Goal: Find specific page/section: Find specific page/section

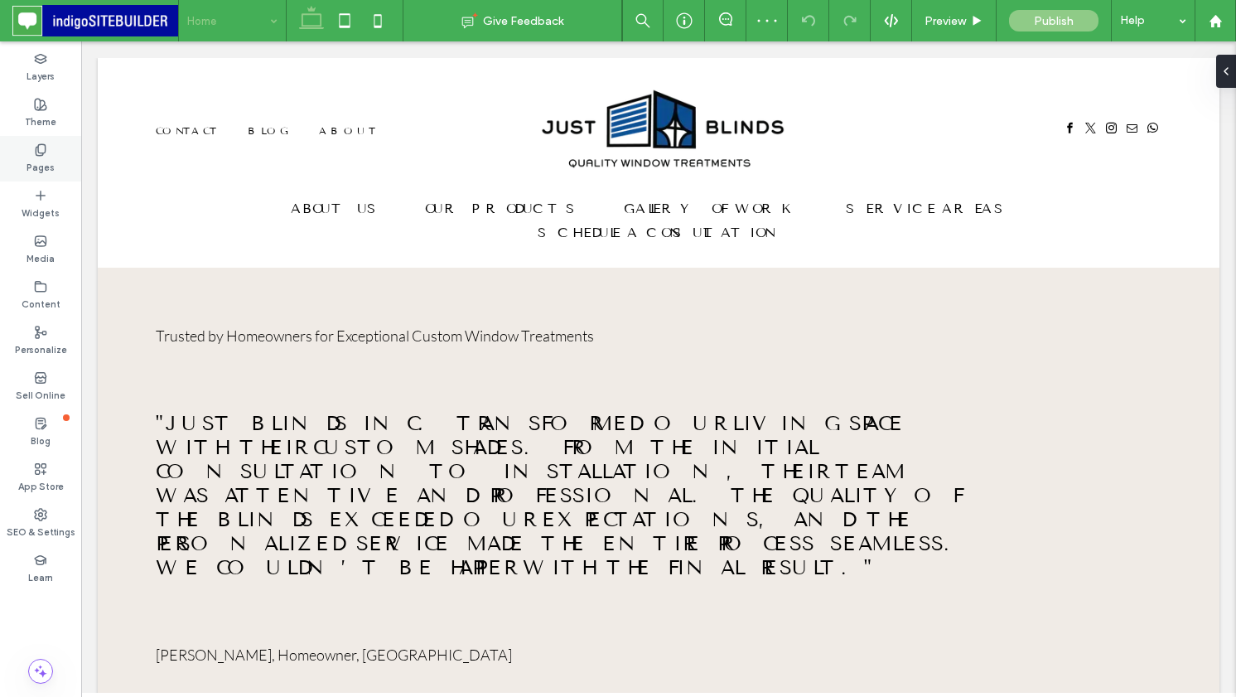
click at [37, 154] on icon at bounding box center [40, 149] width 13 height 13
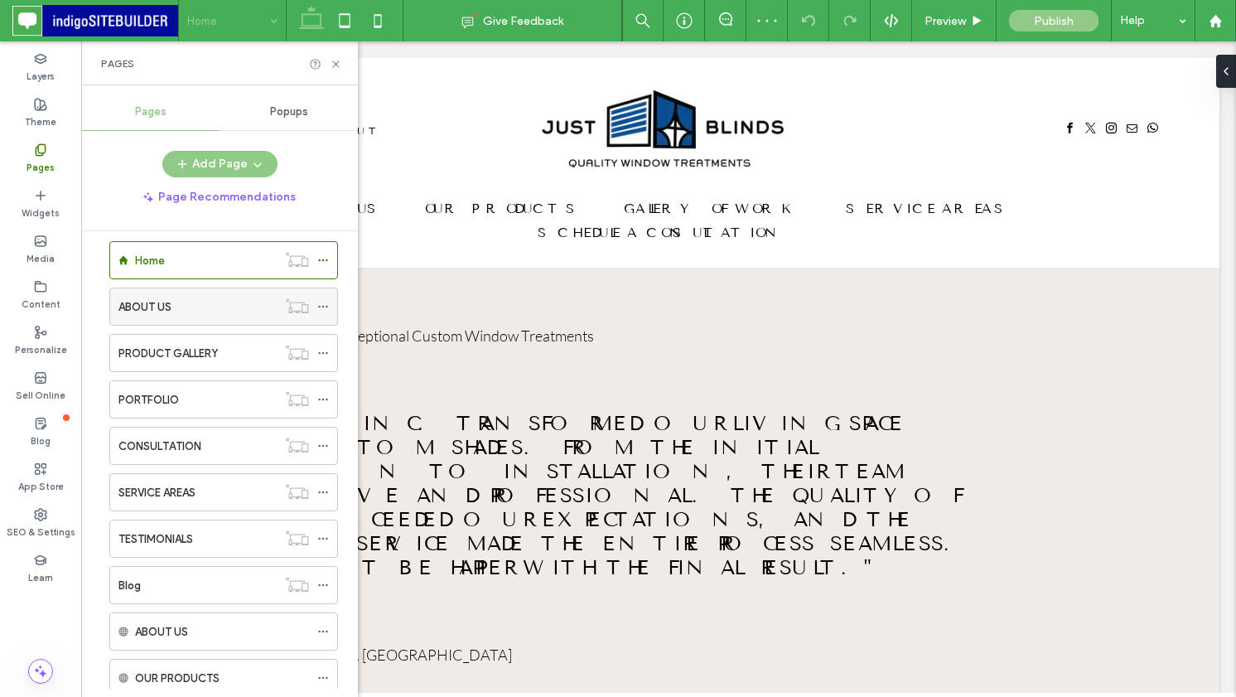
scroll to position [11, 0]
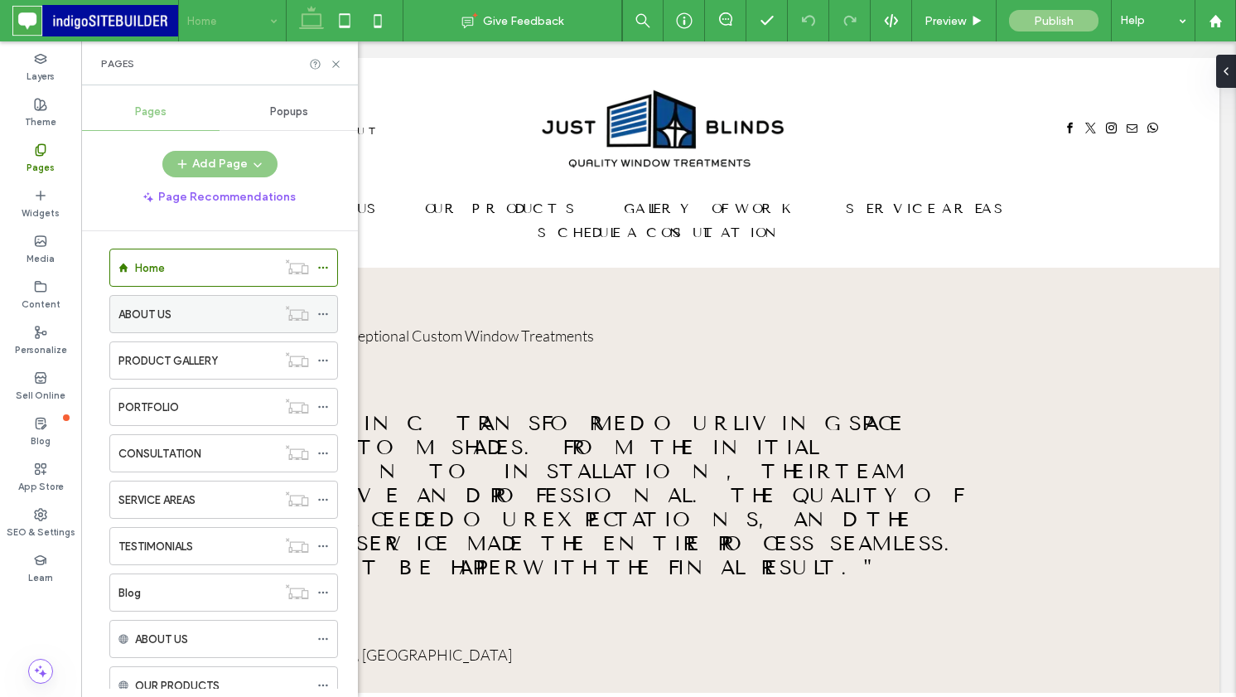
click at [241, 317] on div "ABOUT US" at bounding box center [197, 314] width 158 height 17
click at [337, 64] on icon at bounding box center [336, 64] width 12 height 12
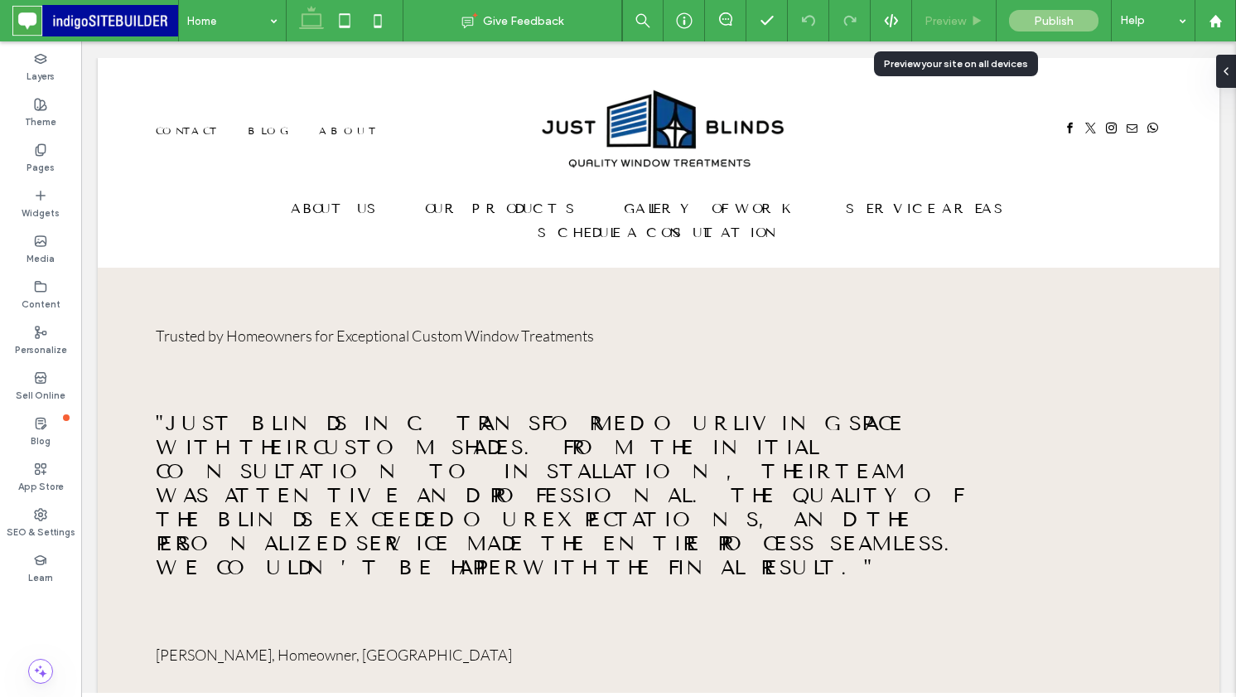
click at [973, 21] on icon at bounding box center [977, 21] width 12 height 12
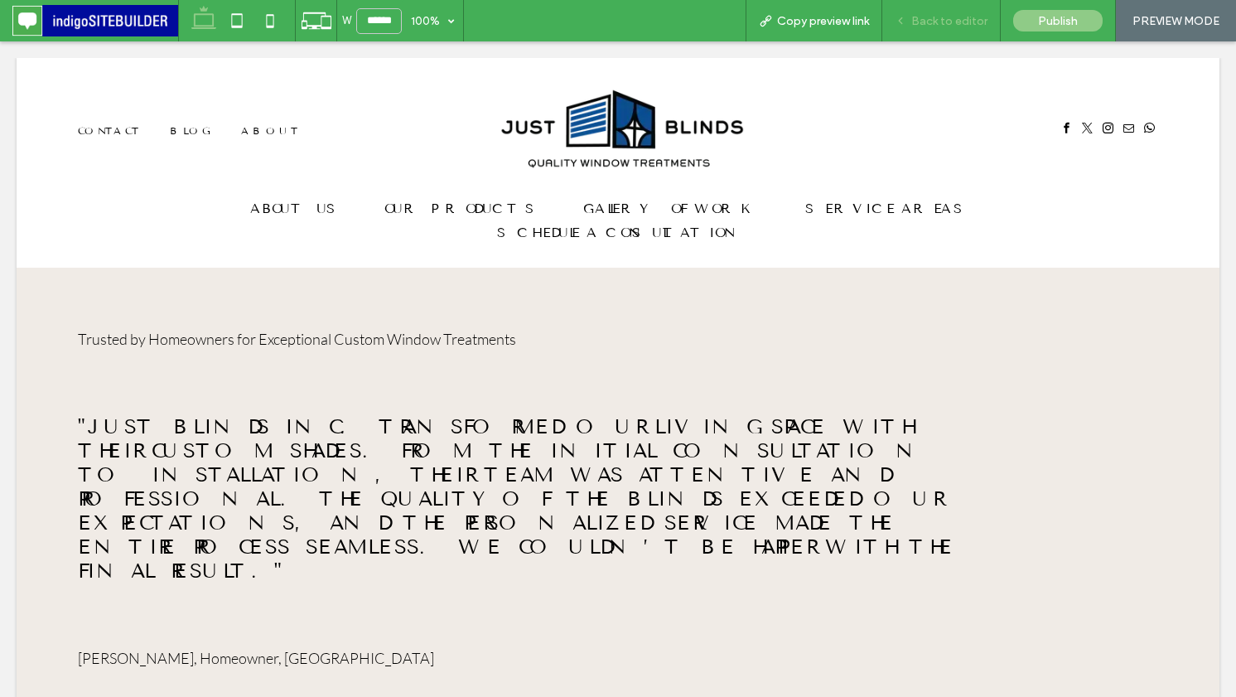
click at [978, 18] on span "Back to editor" at bounding box center [949, 21] width 76 height 14
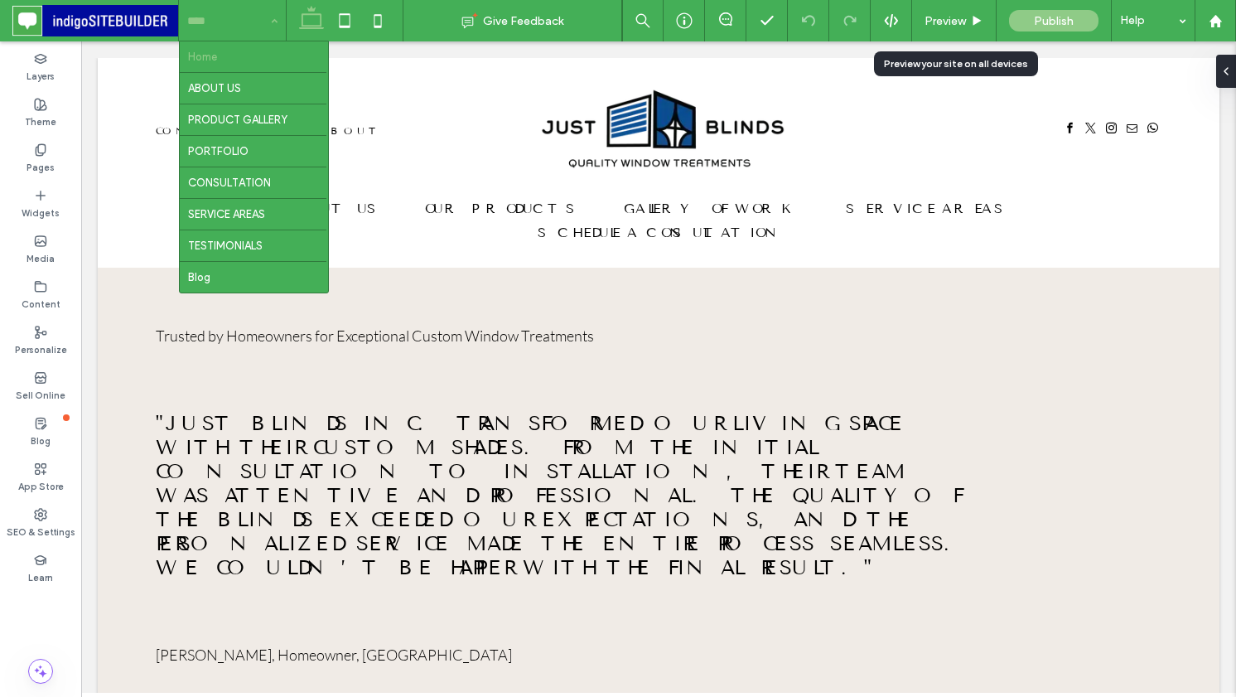
click at [249, 10] on input at bounding box center [228, 20] width 82 height 41
click at [250, 38] on input at bounding box center [228, 20] width 82 height 41
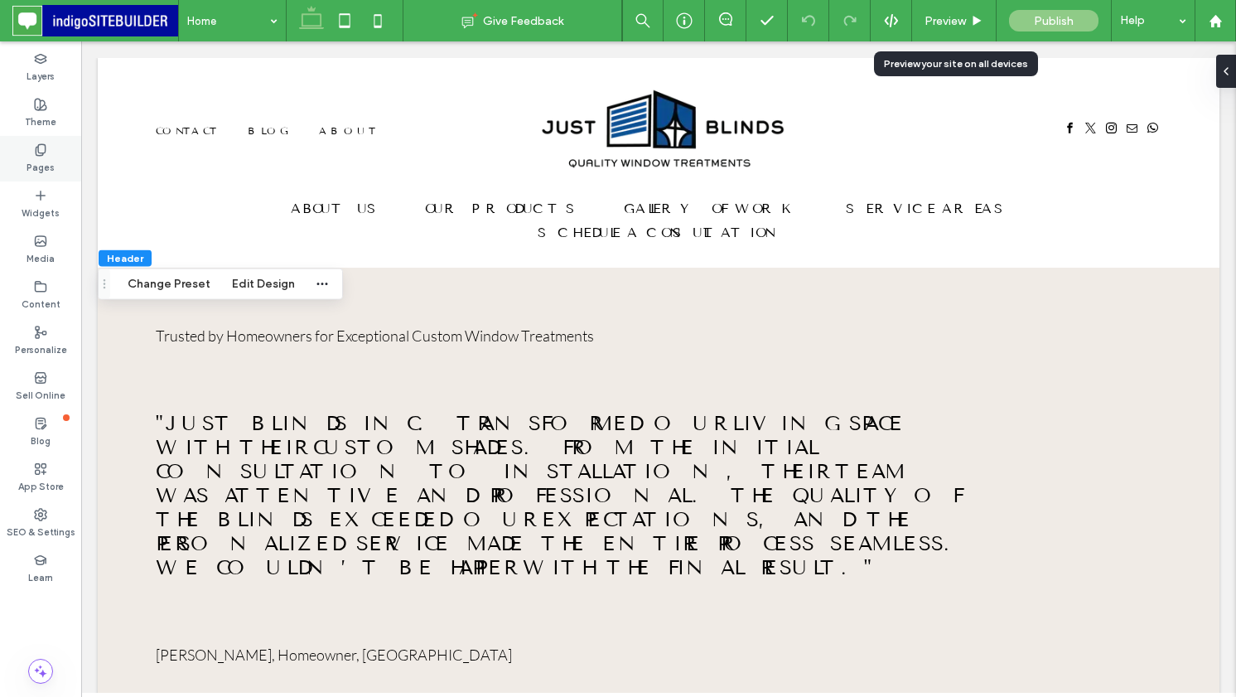
click at [43, 145] on icon at bounding box center [40, 149] width 13 height 13
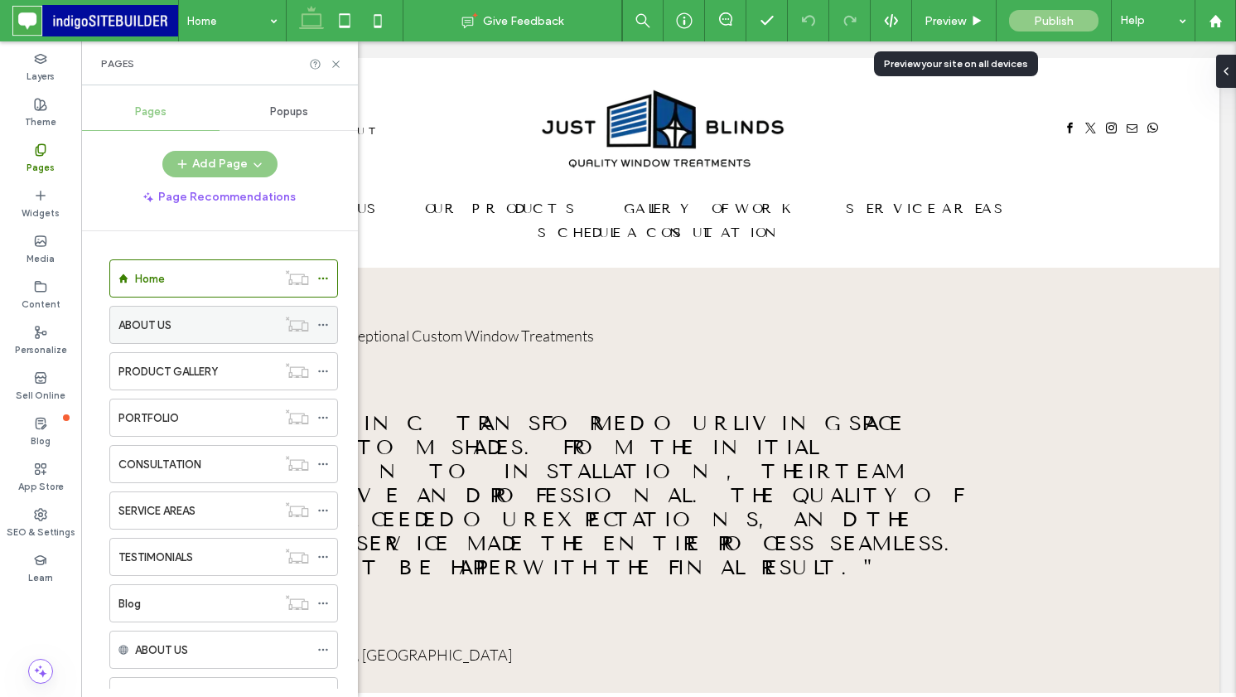
click at [209, 321] on div "ABOUT US" at bounding box center [197, 324] width 158 height 17
click at [334, 66] on icon at bounding box center [336, 64] width 12 height 12
